Goal: Navigation & Orientation: Find specific page/section

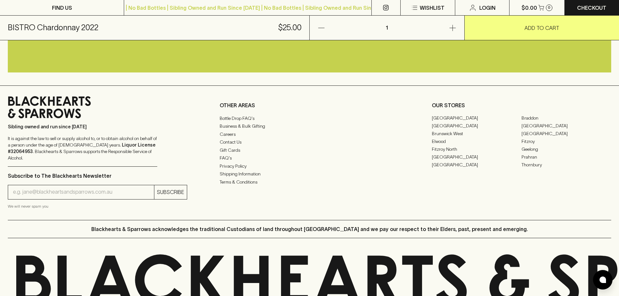
scroll to position [511, 0]
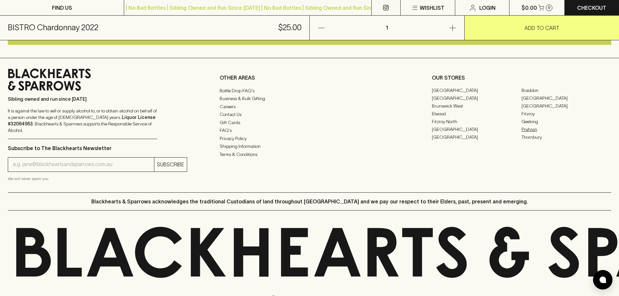
click at [530, 126] on link "Prahran" at bounding box center [567, 130] width 90 height 8
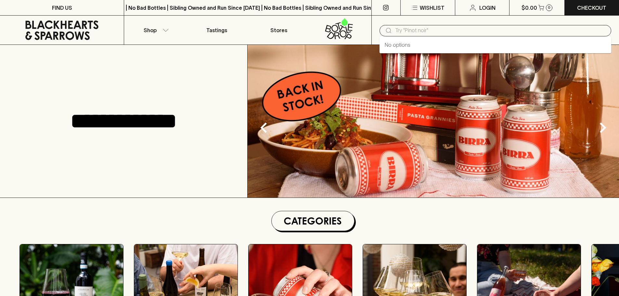
click at [441, 32] on input "text" at bounding box center [500, 30] width 211 height 10
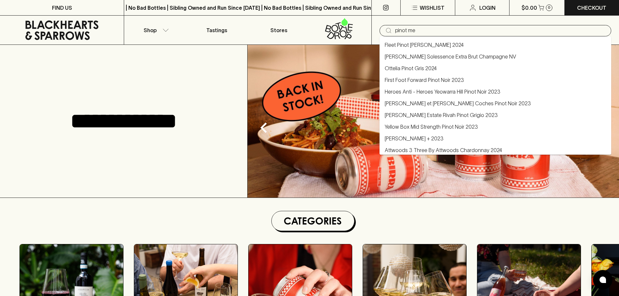
click at [463, 44] on li "Fleet Pinot Meunier 2024" at bounding box center [496, 45] width 232 height 12
type input "Fleet Pinot Meunier 2024"
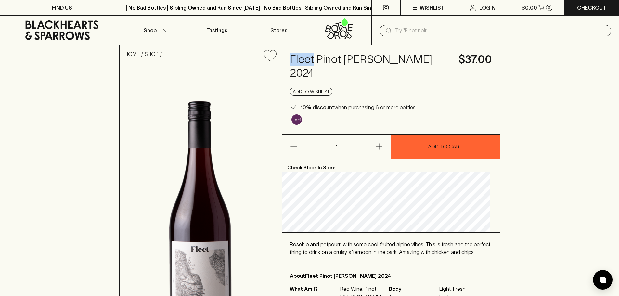
drag, startPoint x: 293, startPoint y: 60, endPoint x: 317, endPoint y: 56, distance: 24.4
click at [317, 56] on div "Fleet Pinot Meunier 2024 $37.00 Add to wishlist 10% discount when purchasing 6 …" at bounding box center [391, 89] width 218 height 89
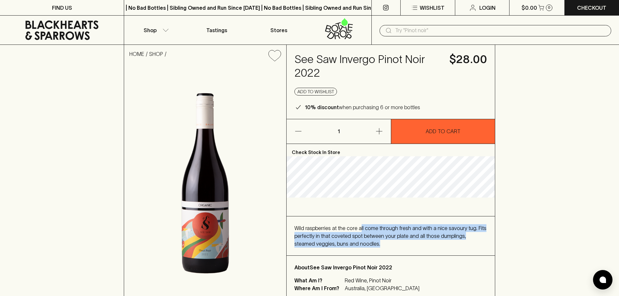
drag, startPoint x: 360, startPoint y: 227, endPoint x: 371, endPoint y: 244, distance: 20.6
click at [371, 244] on div "Wild raspberries at the core all come through fresh and with a nice savoury tug…" at bounding box center [391, 235] width 193 height 23
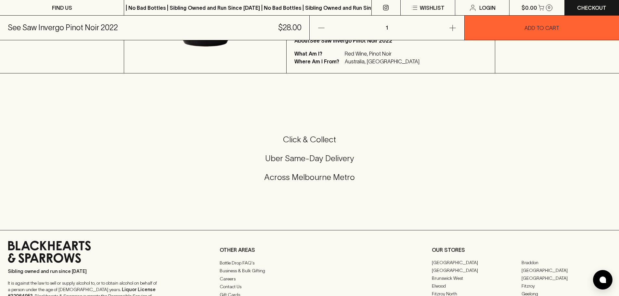
scroll to position [325, 0]
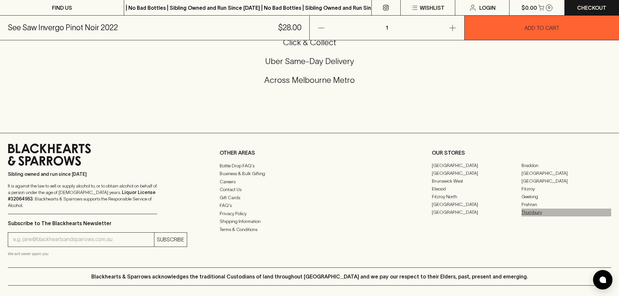
click at [541, 216] on link "Thornbury" at bounding box center [567, 213] width 90 height 8
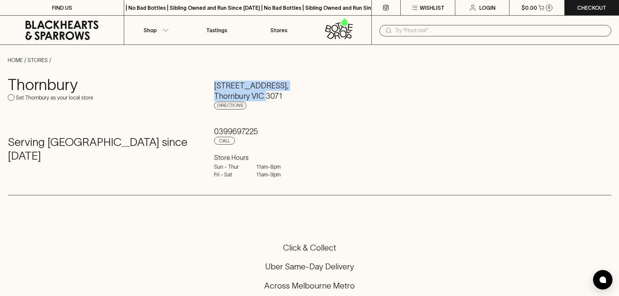
drag, startPoint x: 207, startPoint y: 84, endPoint x: 267, endPoint y: 96, distance: 61.3
click at [267, 96] on div "Thornbury Set Thornbury as your local store Serving Thornbury since 2025 899 Hi…" at bounding box center [310, 129] width 604 height 131
